Goal: Task Accomplishment & Management: Manage account settings

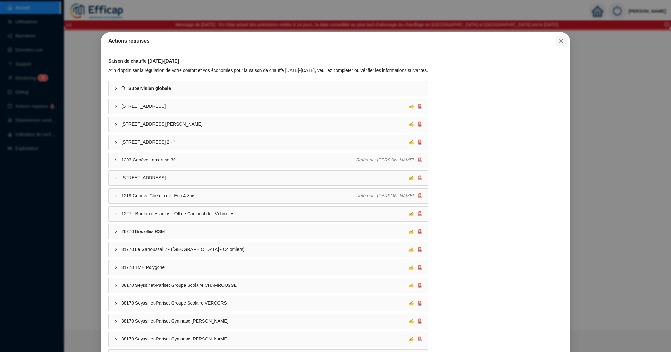
click at [560, 42] on icon "close" at bounding box center [562, 41] width 4 height 4
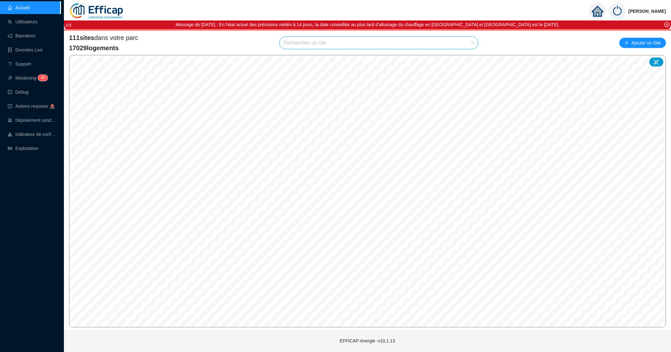
click at [294, 41] on input "search" at bounding box center [375, 43] width 185 height 12
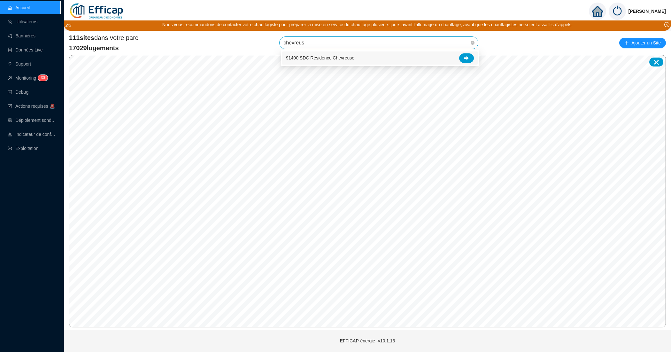
type input "chevreuse"
click at [459, 45] on span "91400 SDC Résidence Chevreuse" at bounding box center [378, 43] width 191 height 12
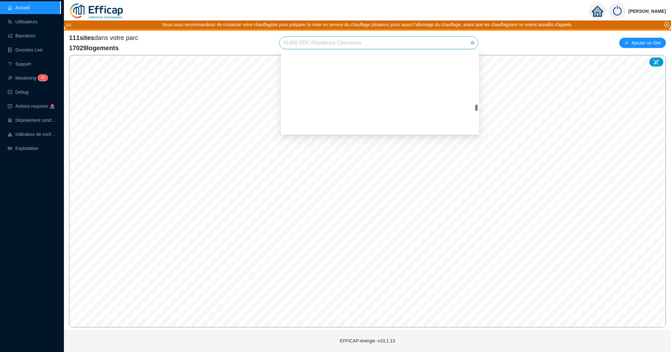
scroll to position [801, 0]
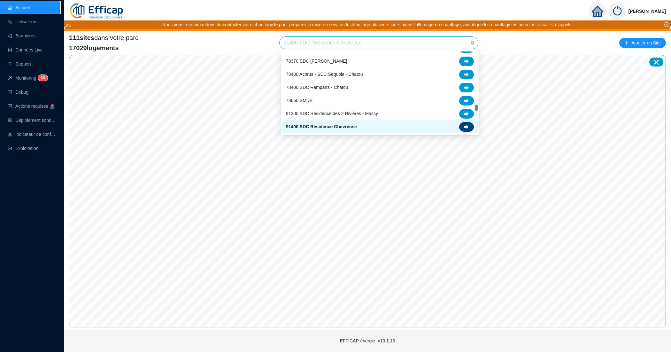
click at [470, 125] on div at bounding box center [466, 127] width 15 height 10
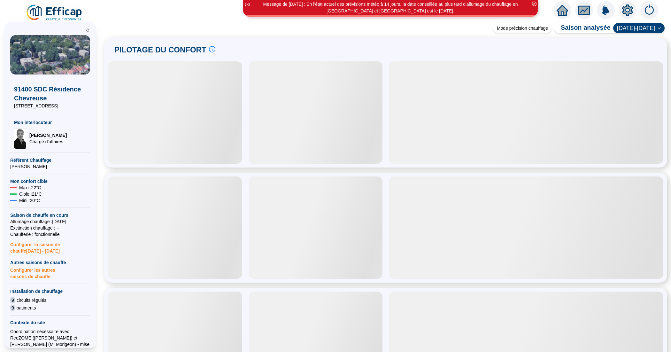
click at [624, 11] on icon "setting" at bounding box center [627, 10] width 11 height 12
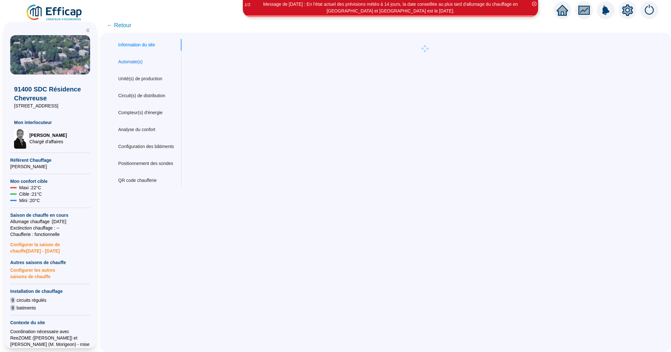
click at [128, 62] on div "Automate(s)" at bounding box center [130, 61] width 24 height 7
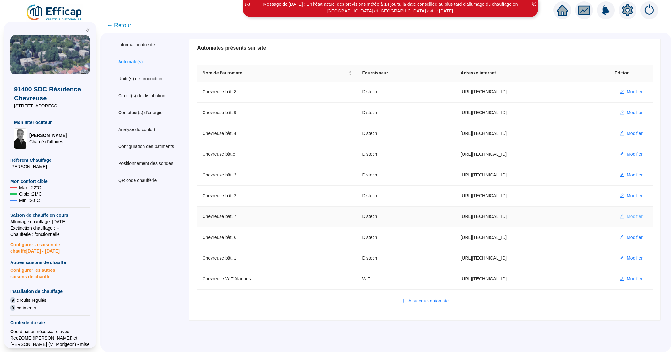
click at [627, 217] on span "Modifier" at bounding box center [635, 216] width 16 height 7
type input "Chevreuse bât. 7"
type input "[URL][TECHNICAL_ID]"
type input "Administrateur"
type input "AV1001"
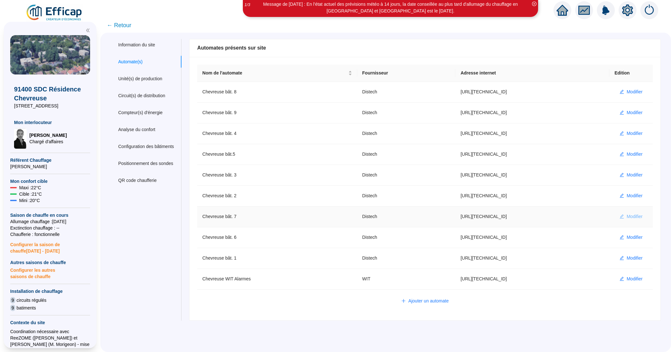
type input "AV1002"
type input "AV1000"
type input "BV1000"
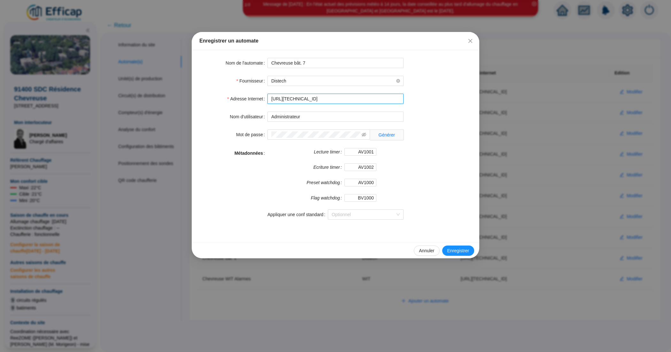
click at [367, 100] on input "[URL][TECHNICAL_ID]" at bounding box center [336, 99] width 136 height 10
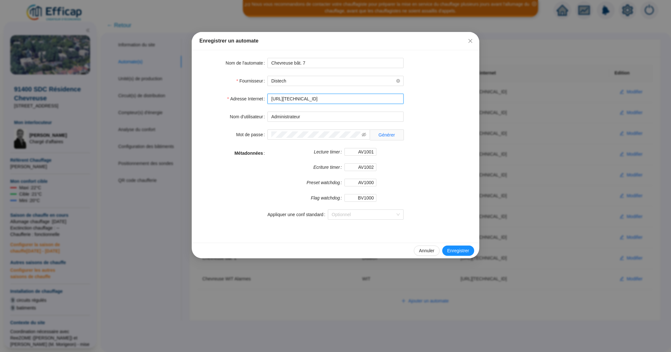
drag, startPoint x: 367, startPoint y: 100, endPoint x: 266, endPoint y: 92, distance: 101.3
click at [266, 92] on form "Nom de l'automate Chevreuse bât. 7 Fournisseur Distech Adresse Internet [URL][T…" at bounding box center [335, 142] width 272 height 169
click at [424, 252] on span "Annuler" at bounding box center [426, 250] width 15 height 7
click at [424, 252] on div "Enregistrer un automate Nom de l'automate Chevreuse bât. 7 Fournisseur Distech …" at bounding box center [335, 176] width 671 height 352
click at [427, 182] on div "Enregistrer un automate Nom de l'automate Chevreuse bât. 7 Fournisseur Distech …" at bounding box center [335, 176] width 671 height 352
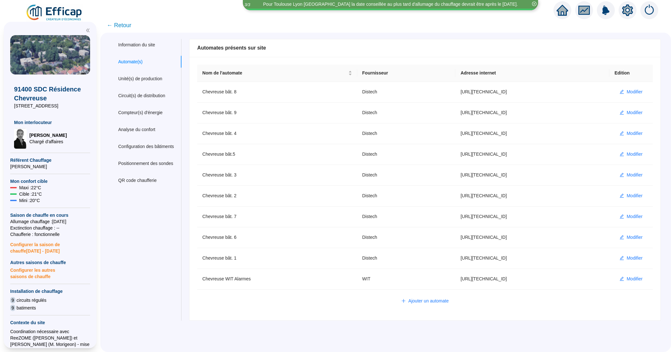
click at [531, 303] on div "Ajouter un automate" at bounding box center [425, 301] width 443 height 10
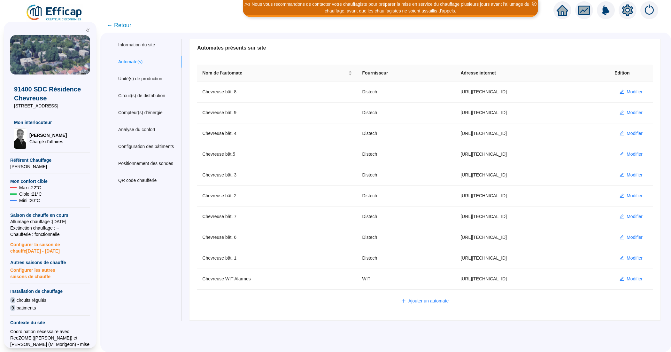
click at [127, 27] on span "← Retour" at bounding box center [119, 25] width 25 height 9
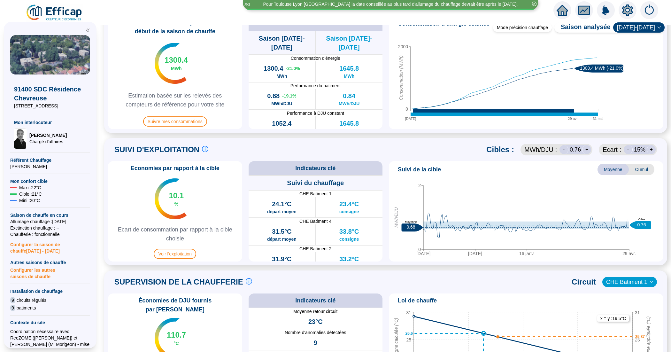
scroll to position [240, 0]
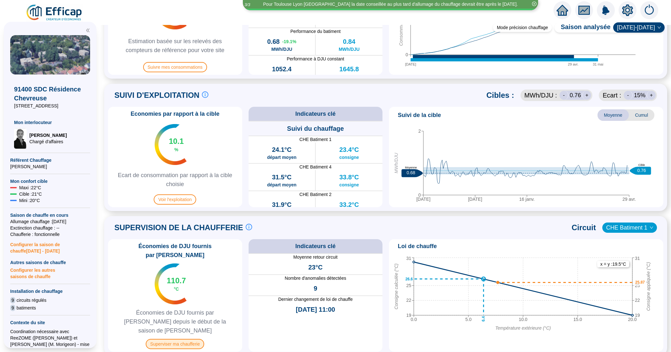
click at [191, 339] on span "Superviser ma chaufferie" at bounding box center [175, 344] width 58 height 10
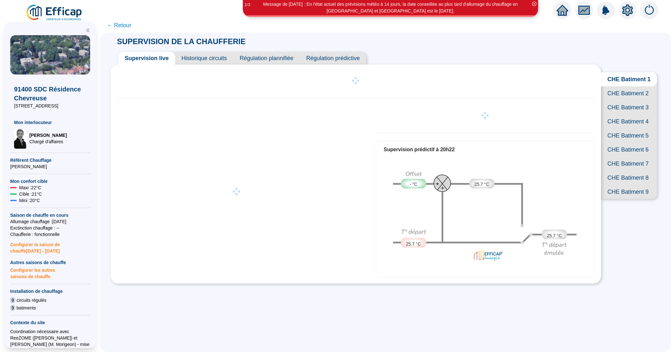
click at [616, 171] on span "CHE Batiment 7" at bounding box center [629, 164] width 56 height 14
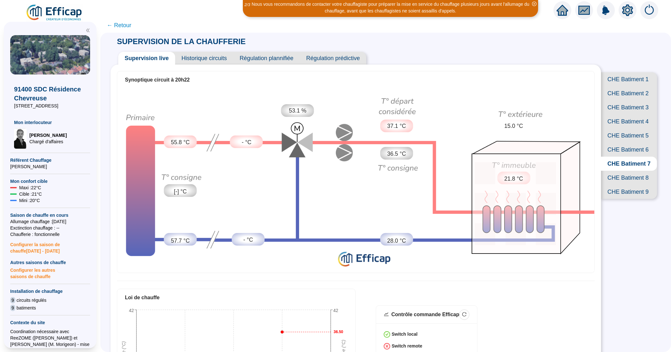
click at [226, 57] on span "Historique circuits" at bounding box center [204, 58] width 58 height 13
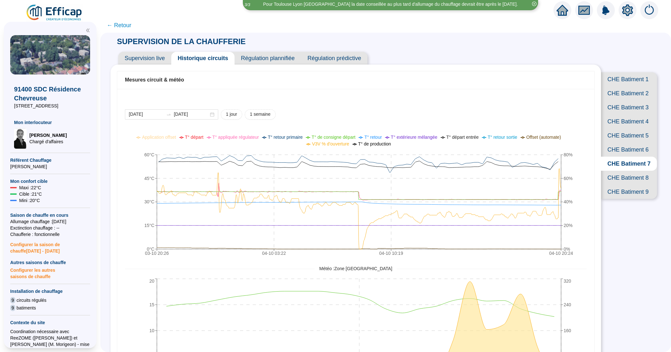
click at [152, 59] on span "Supervision live" at bounding box center [144, 58] width 53 height 13
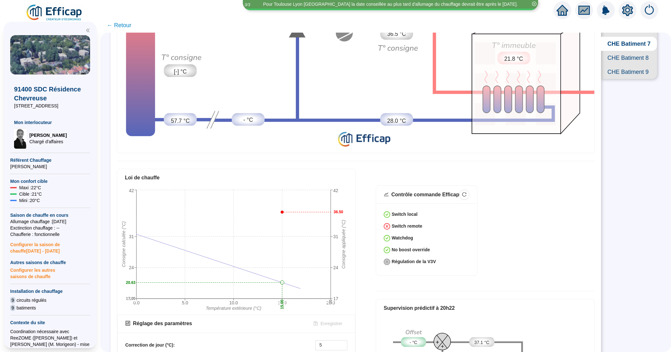
scroll to position [223, 0]
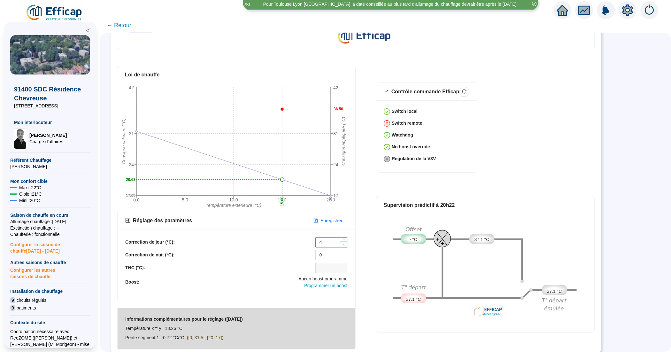
click at [344, 243] on icon "down" at bounding box center [344, 244] width 2 height 2
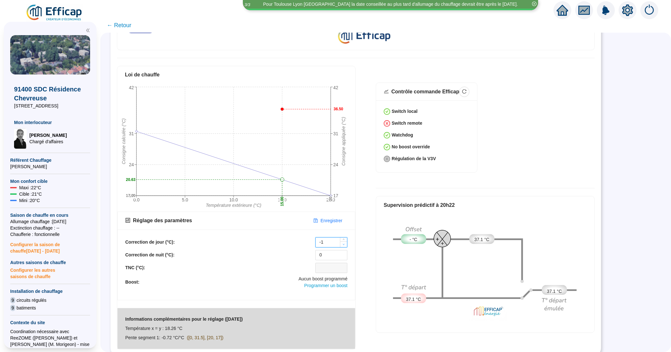
click at [344, 243] on icon "down" at bounding box center [344, 244] width 2 height 2
type input "-3"
click at [344, 243] on icon "down" at bounding box center [344, 244] width 2 height 2
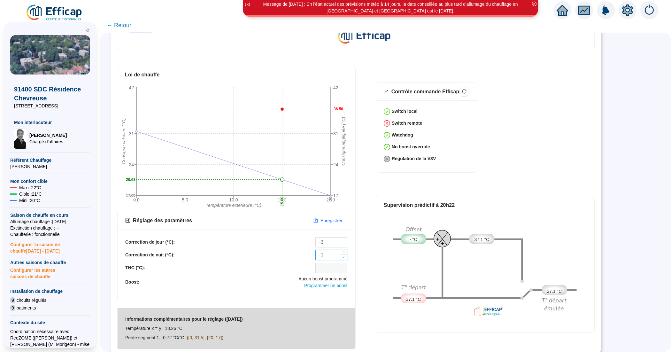
click at [344, 255] on span "Decrease Value" at bounding box center [343, 257] width 7 height 6
type input "-3"
click at [344, 255] on span "Decrease Value" at bounding box center [343, 257] width 7 height 6
click at [329, 217] on span "Enregistrer" at bounding box center [332, 220] width 22 height 7
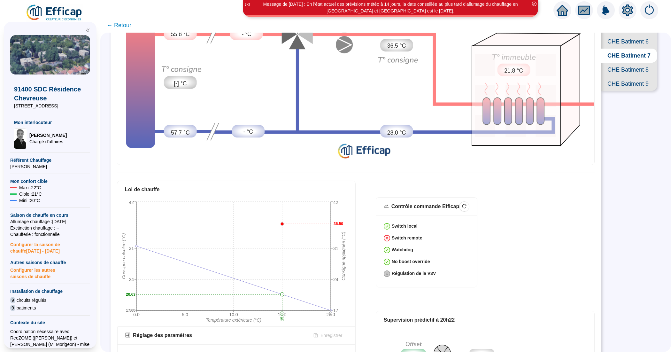
scroll to position [23, 0]
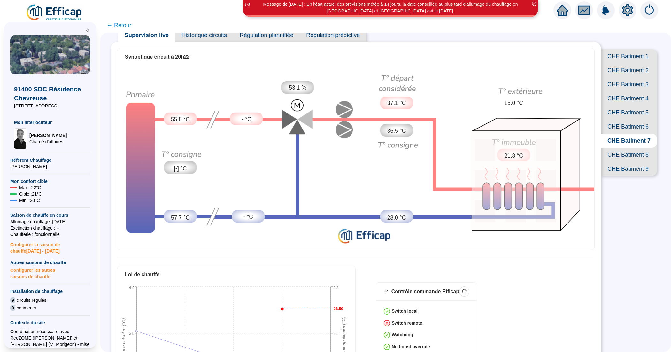
click at [211, 39] on span "Historique circuits" at bounding box center [204, 35] width 58 height 13
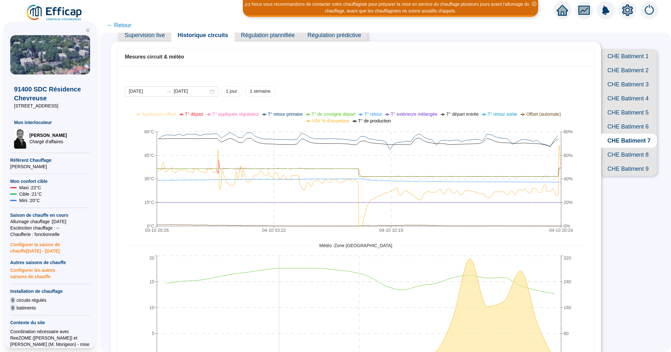
click at [285, 321] on icon "[DATE] 20:26 [DATE] 08:26 [DATE] 20:24 0 5 10 15 20 0 80 160 240 320" at bounding box center [350, 318] width 451 height 128
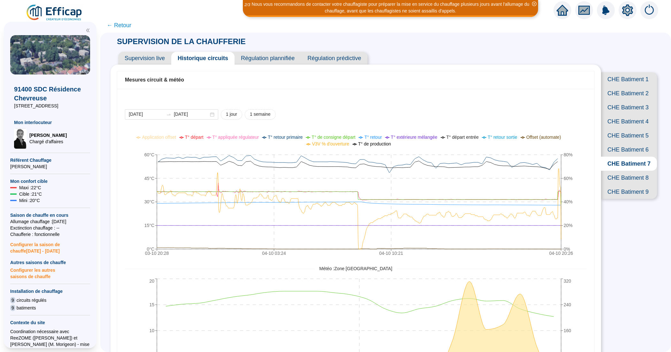
click at [128, 27] on span "← Retour" at bounding box center [119, 25] width 25 height 9
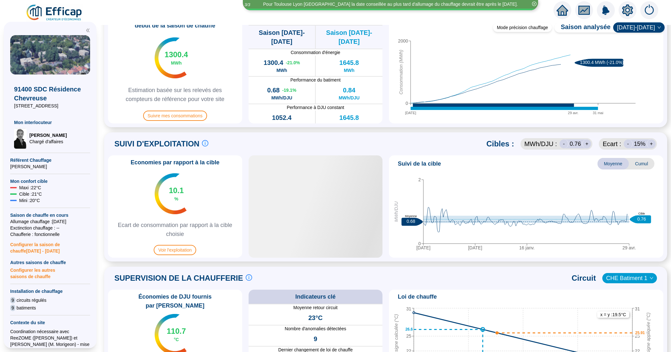
scroll to position [240, 0]
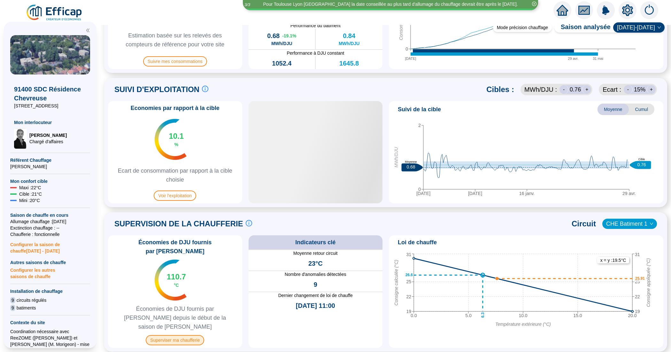
click at [190, 335] on span "Superviser ma chaufferie" at bounding box center [175, 340] width 58 height 10
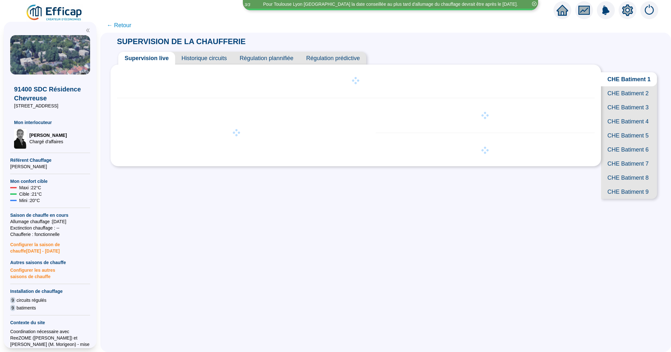
click at [631, 171] on span "CHE Batiment 7" at bounding box center [629, 164] width 56 height 14
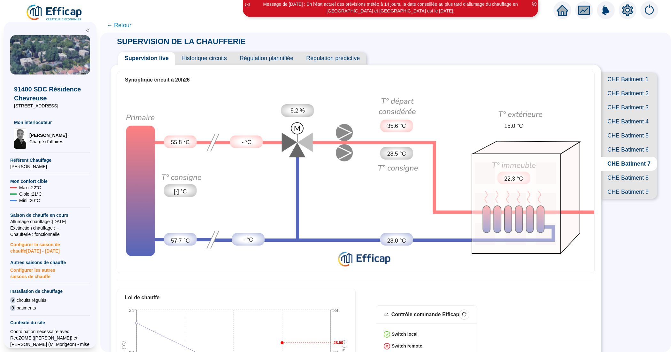
click at [215, 63] on span "Historique circuits" at bounding box center [204, 58] width 58 height 13
